Goal: Transaction & Acquisition: Purchase product/service

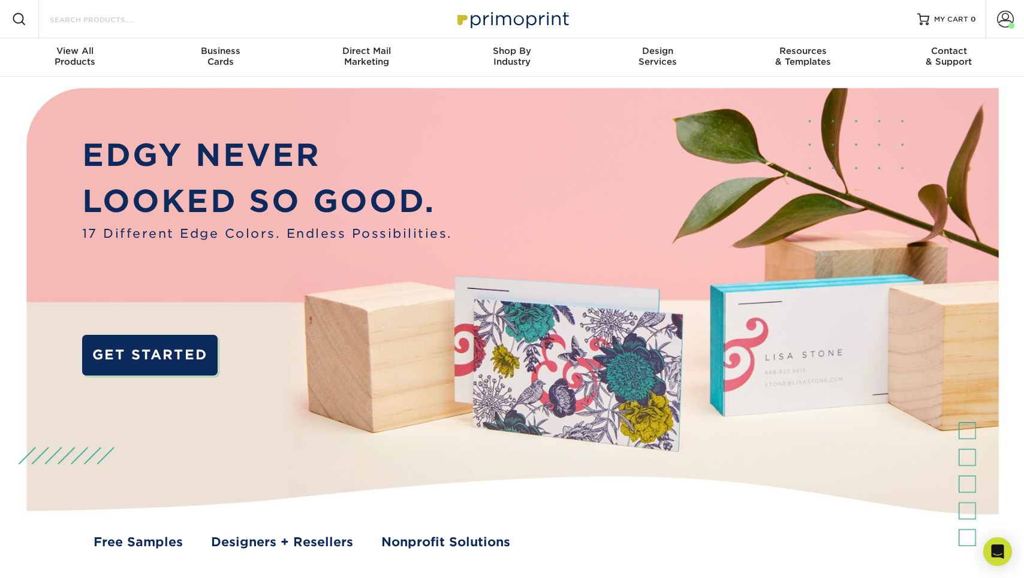
click at [98, 26] on input "Search Products" at bounding box center [107, 19] width 117 height 14
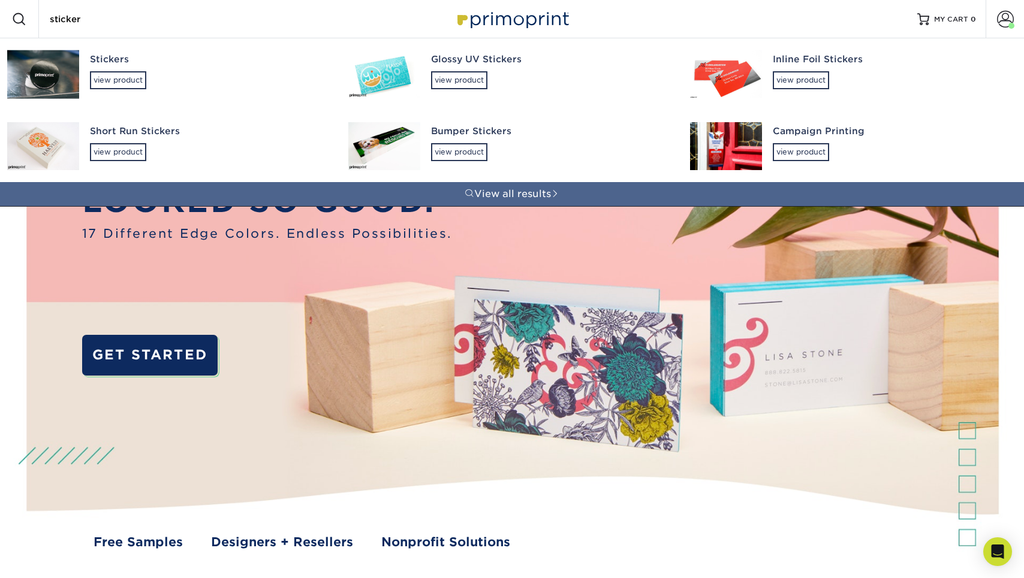
type input "sticker"
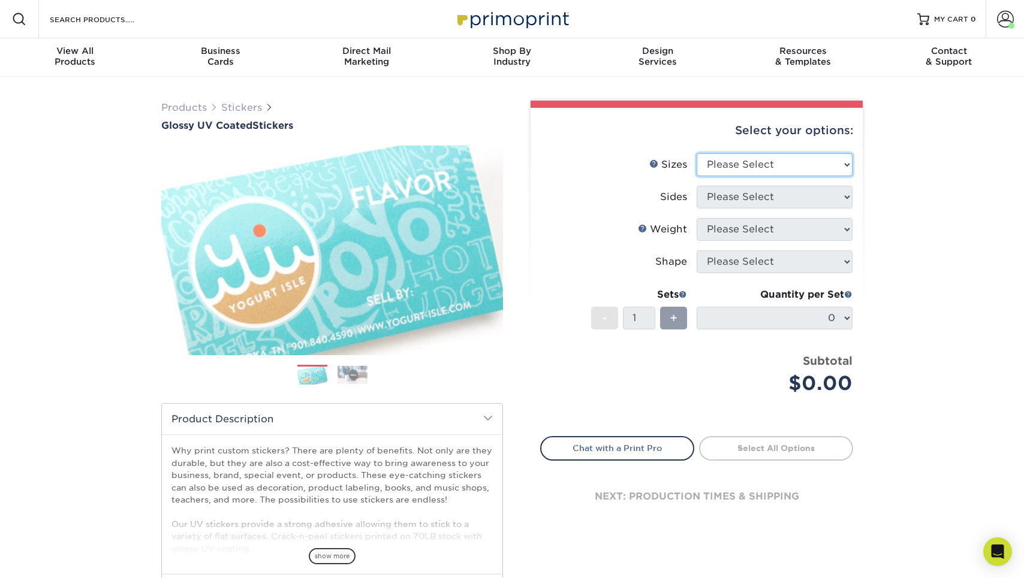
select select "3.00x5.00"
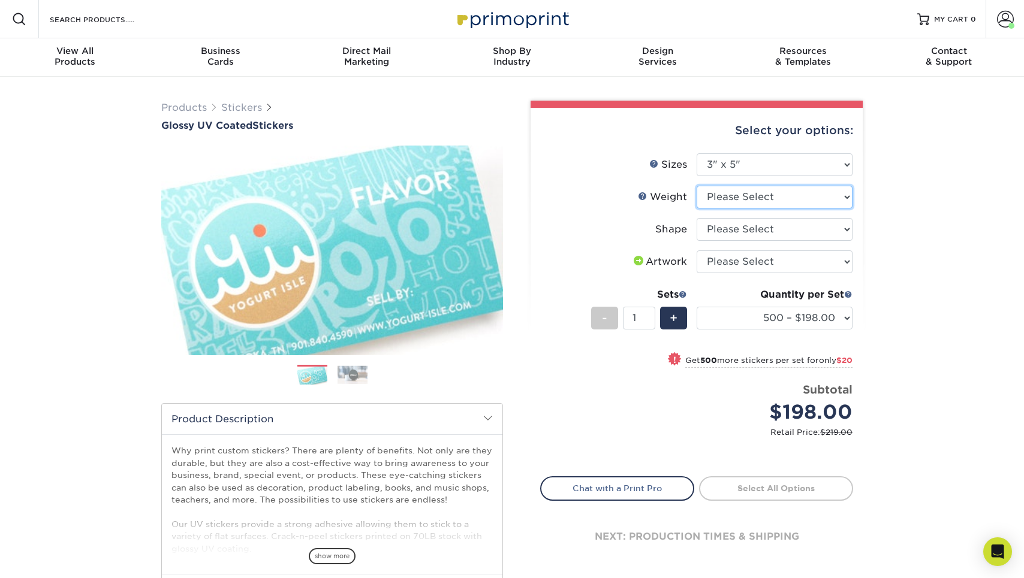
select select "Crack and Peel"
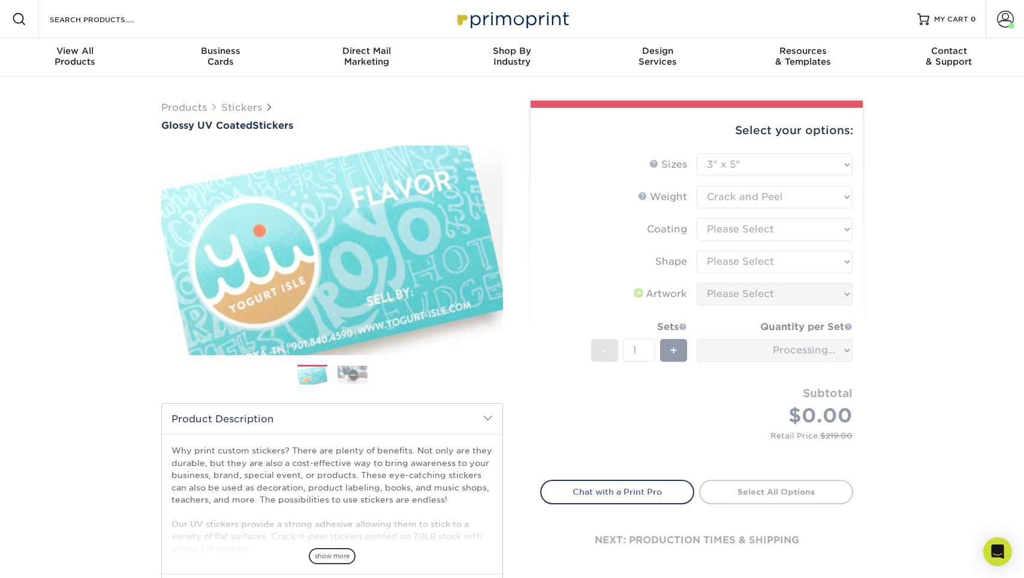
click at [770, 229] on form "Sizes Help Sizes Please Select 1.5" x 2.5" 2" x 2" 2" x 3" 2" x 3.5" 2" x 4" 2"…" at bounding box center [696, 309] width 313 height 313
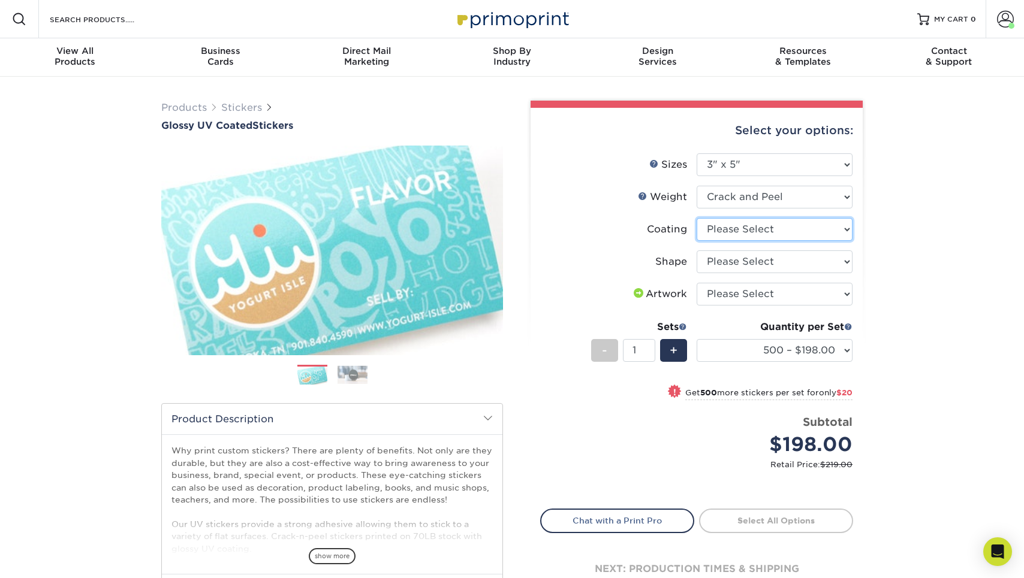
select select "1e8116af-acfc-44b1-83dc-8181aa338834"
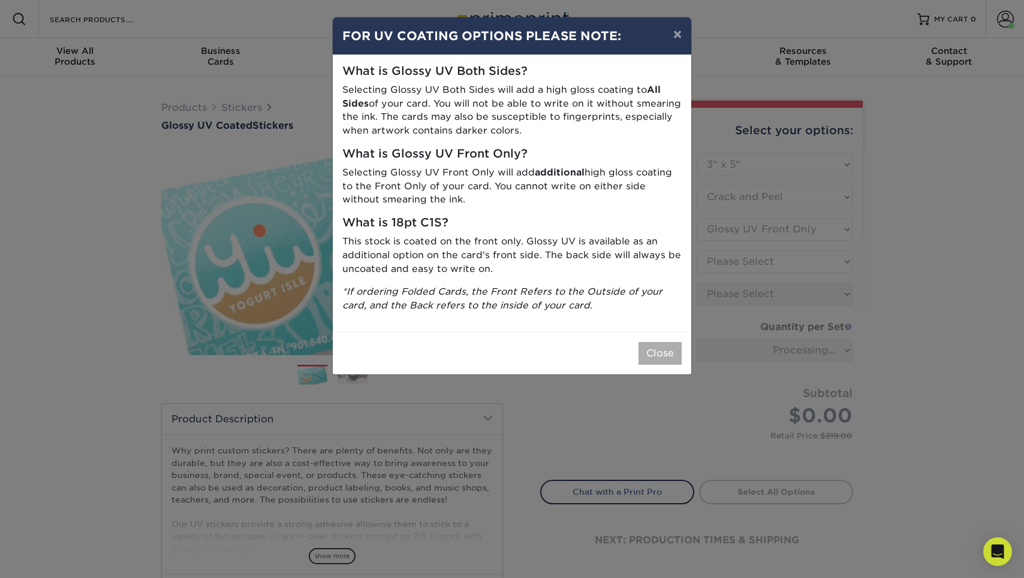
click at [663, 351] on button "Close" at bounding box center [659, 353] width 43 height 23
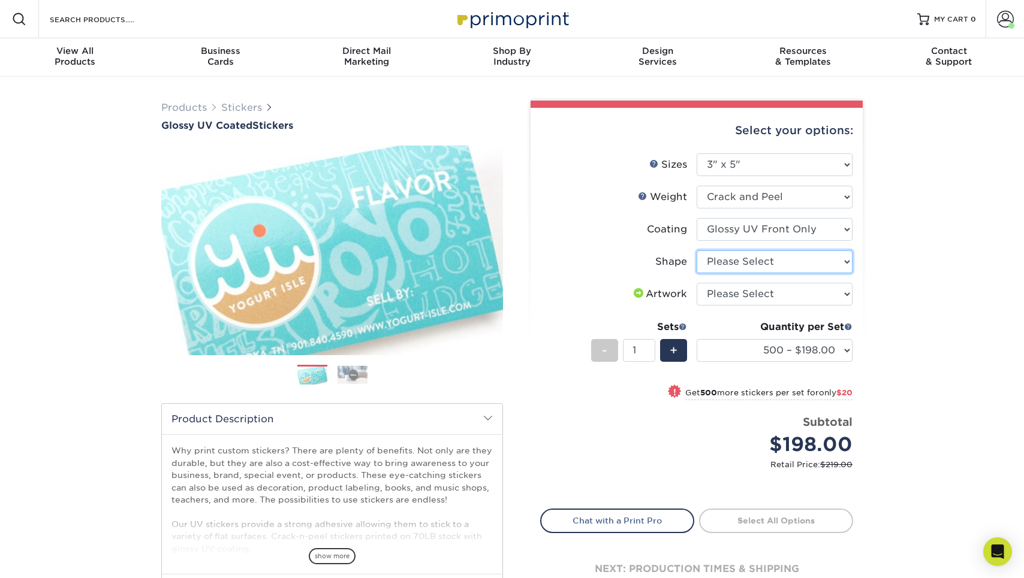
select select "standard"
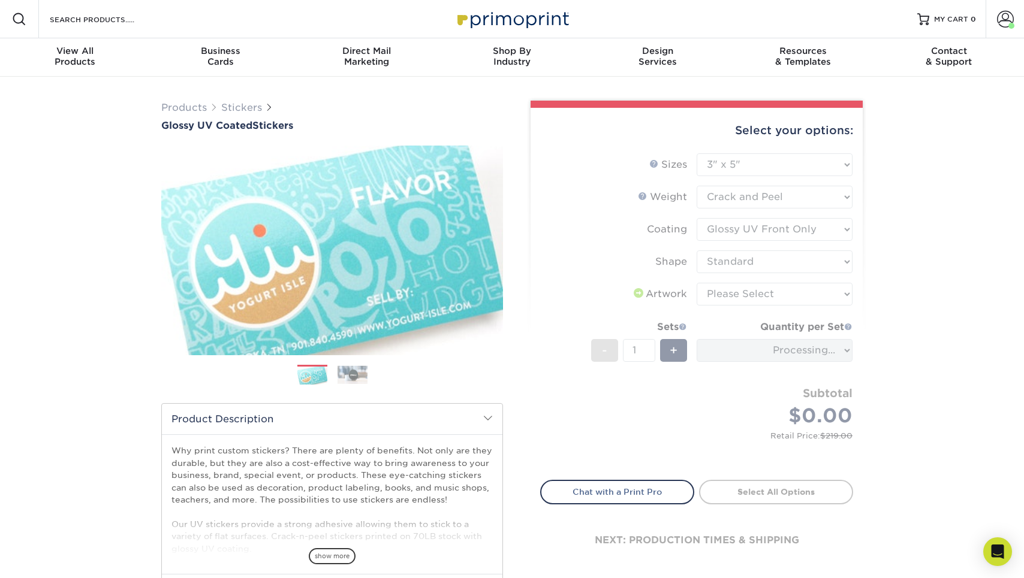
click at [756, 349] on form "Sizes Help Sizes Please Select 1.5" x 2.5" 2" x 2" 2" x 3" 2" x 3.5" 2" x 4" 2"…" at bounding box center [696, 309] width 313 height 313
